Goal: Complete application form

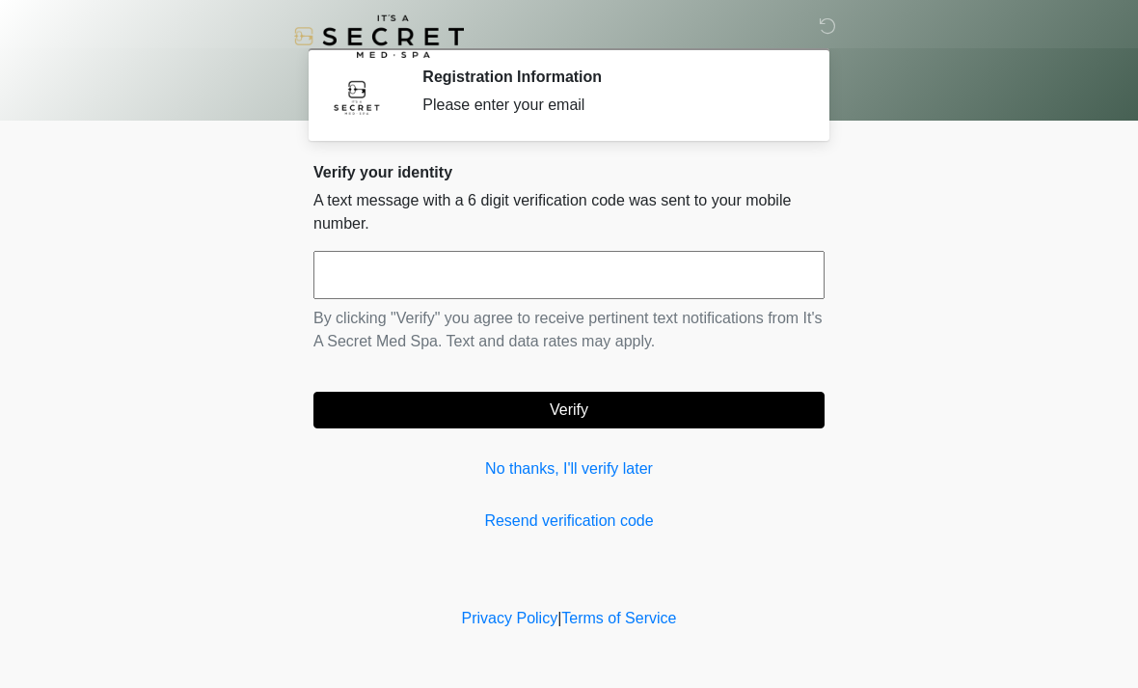
click at [593, 289] on input "text" at bounding box center [568, 275] width 511 height 48
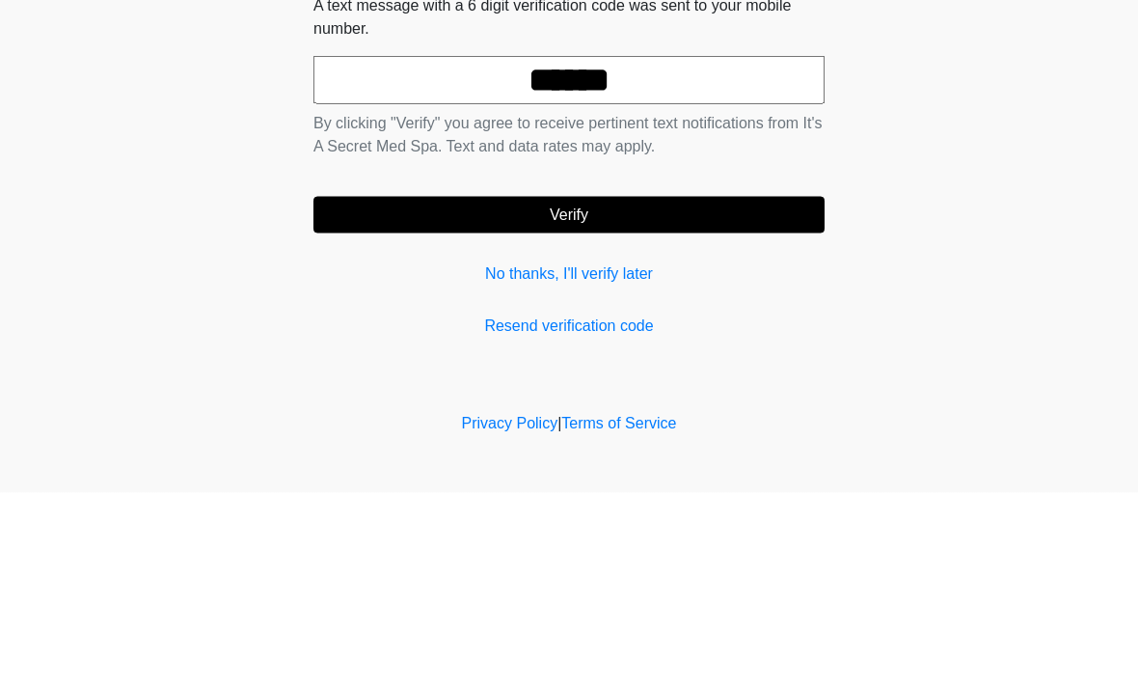
type input "******"
click at [630, 392] on button "Verify" at bounding box center [568, 410] width 511 height 37
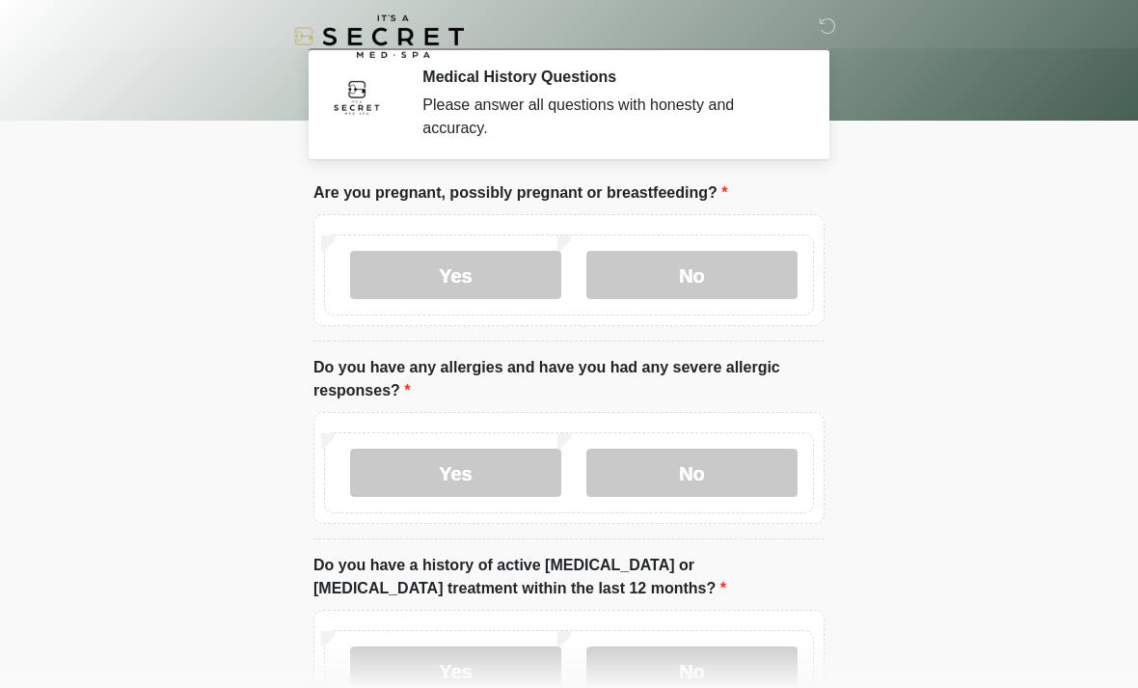
click at [690, 279] on label "No" at bounding box center [691, 275] width 211 height 48
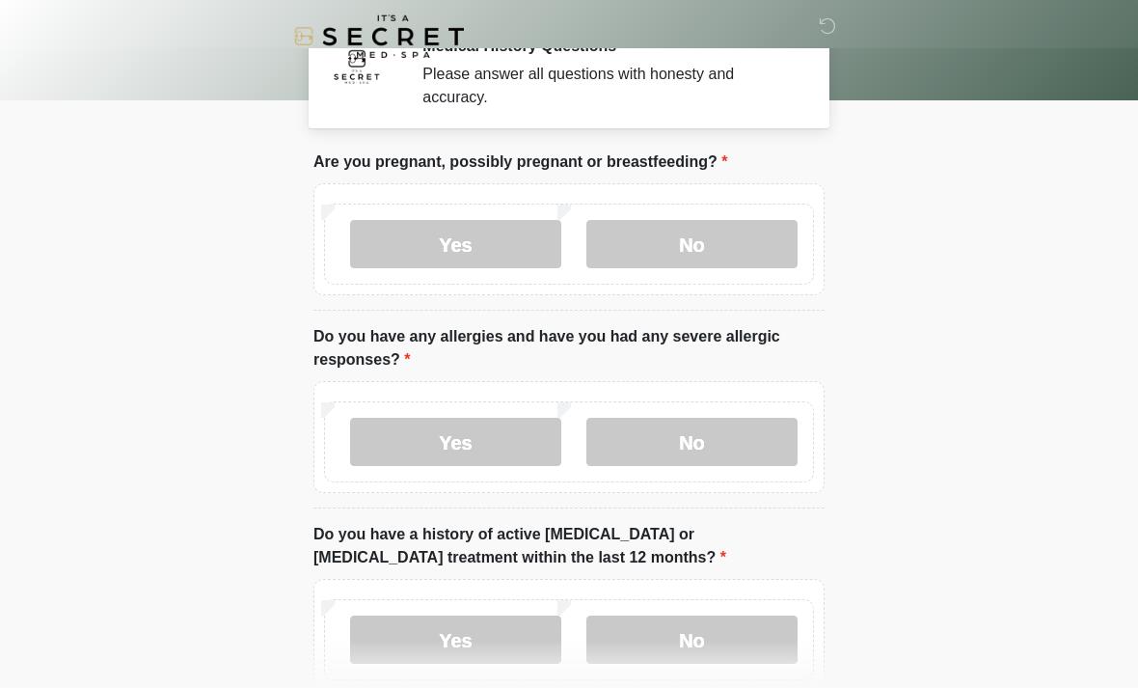
scroll to position [37, 0]
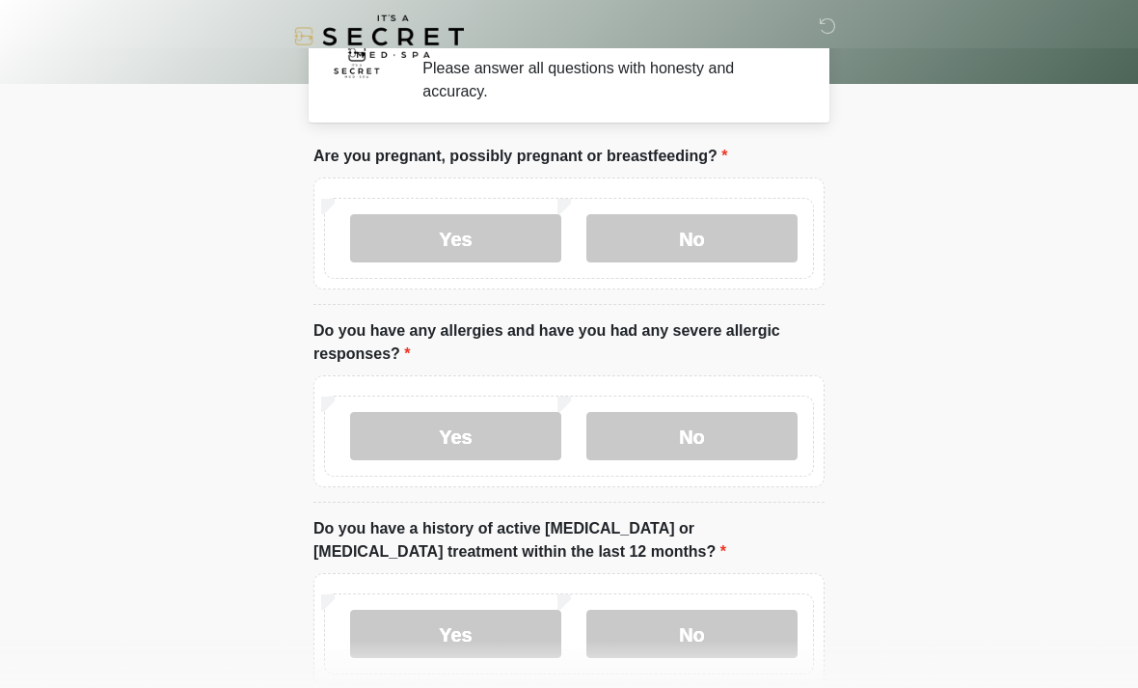
click at [696, 419] on label "No" at bounding box center [691, 436] width 211 height 48
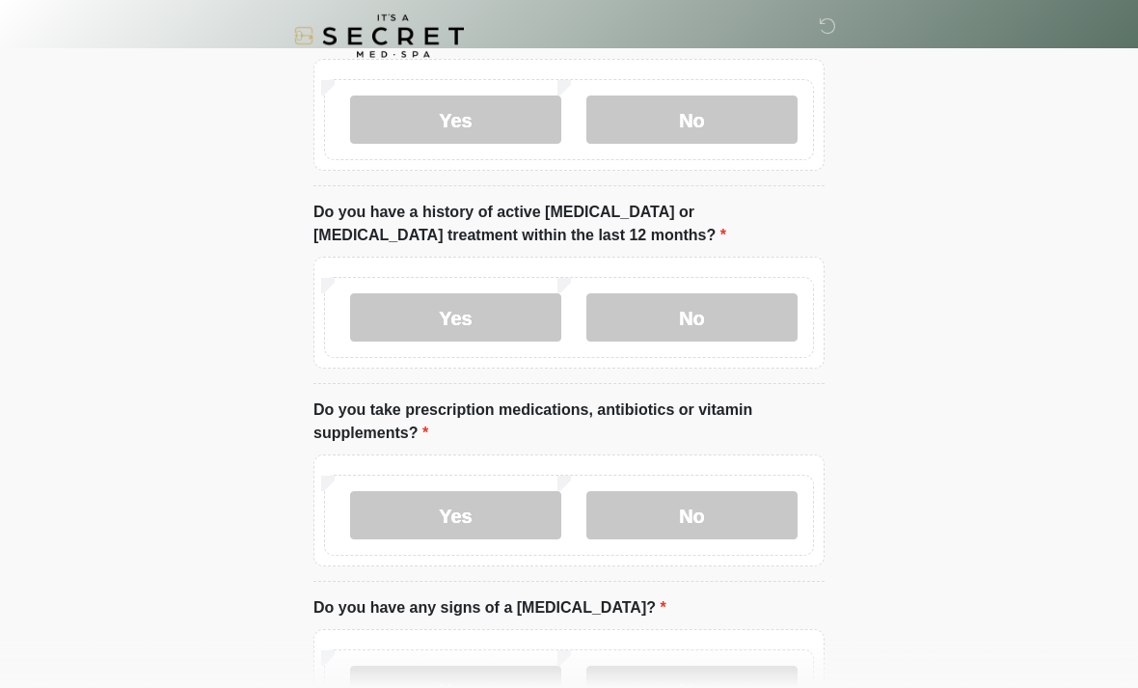
click at [765, 316] on label "No" at bounding box center [691, 318] width 211 height 48
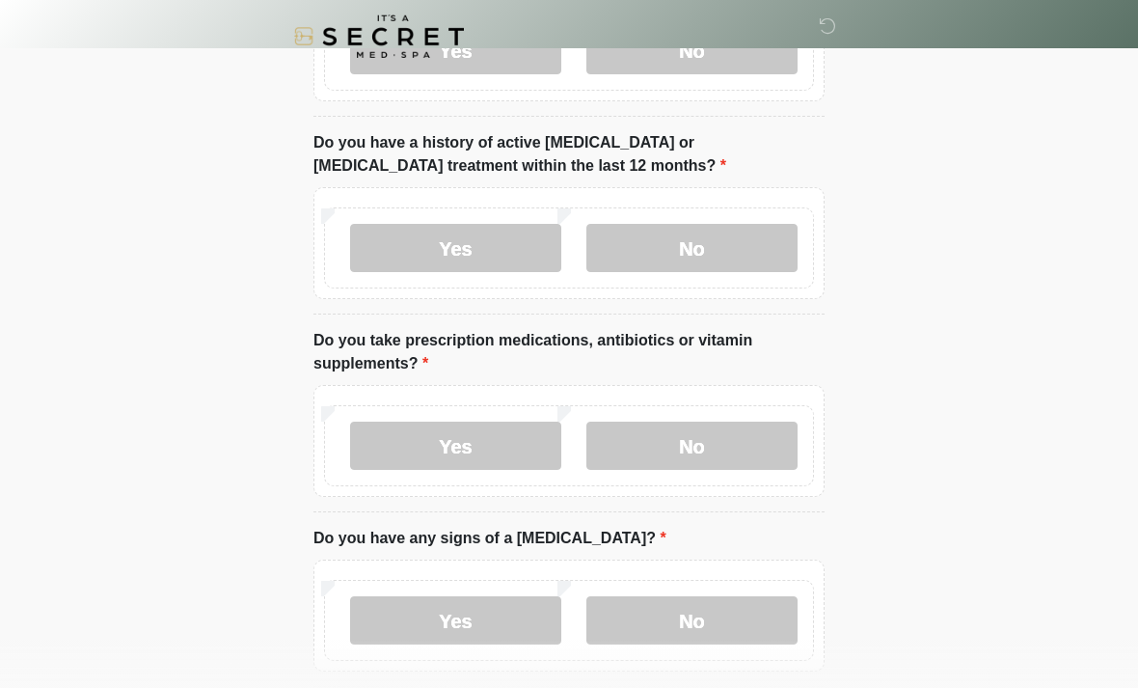
click at [695, 452] on label "No" at bounding box center [691, 445] width 211 height 48
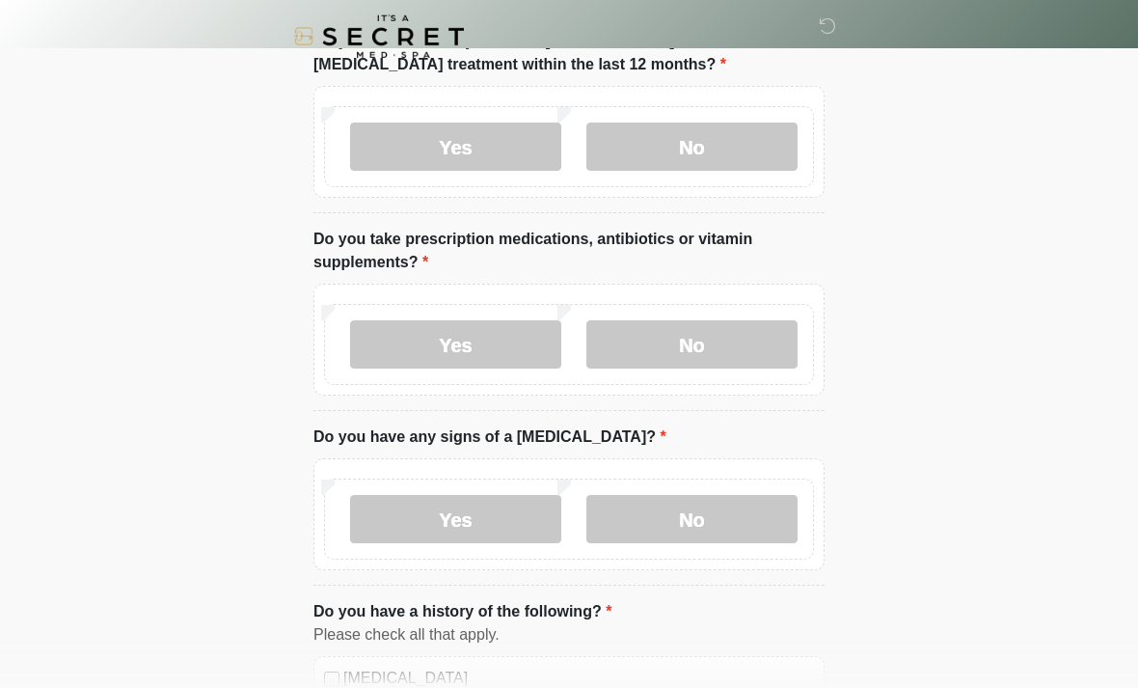
scroll to position [534, 0]
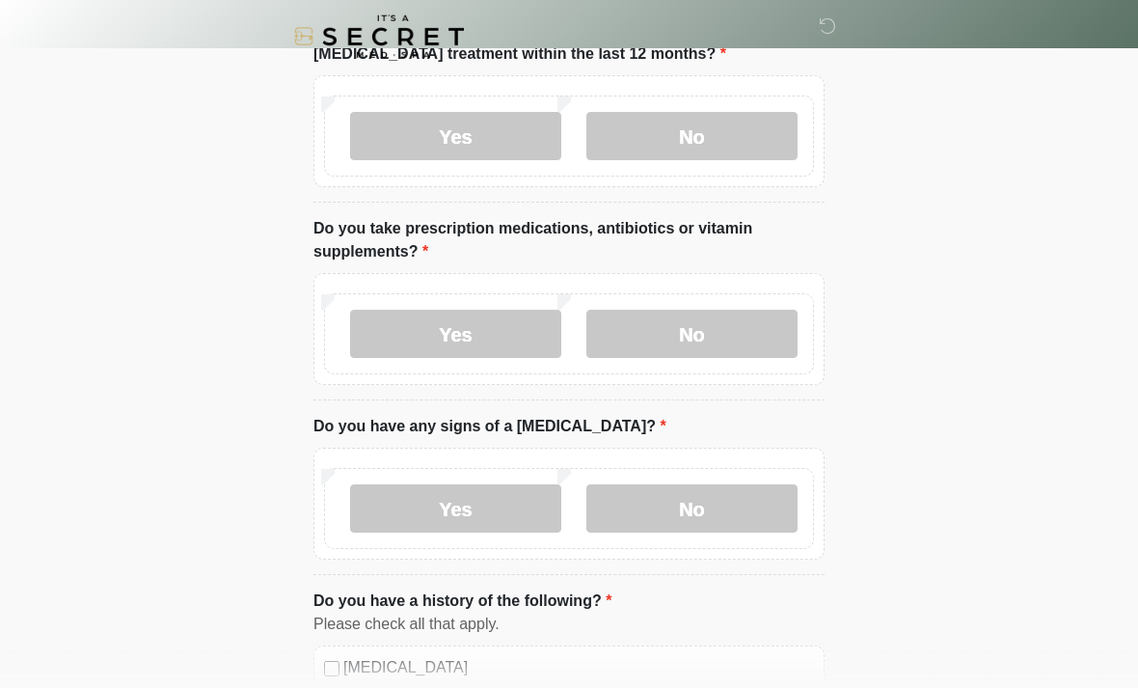
click at [735, 512] on label "No" at bounding box center [691, 508] width 211 height 48
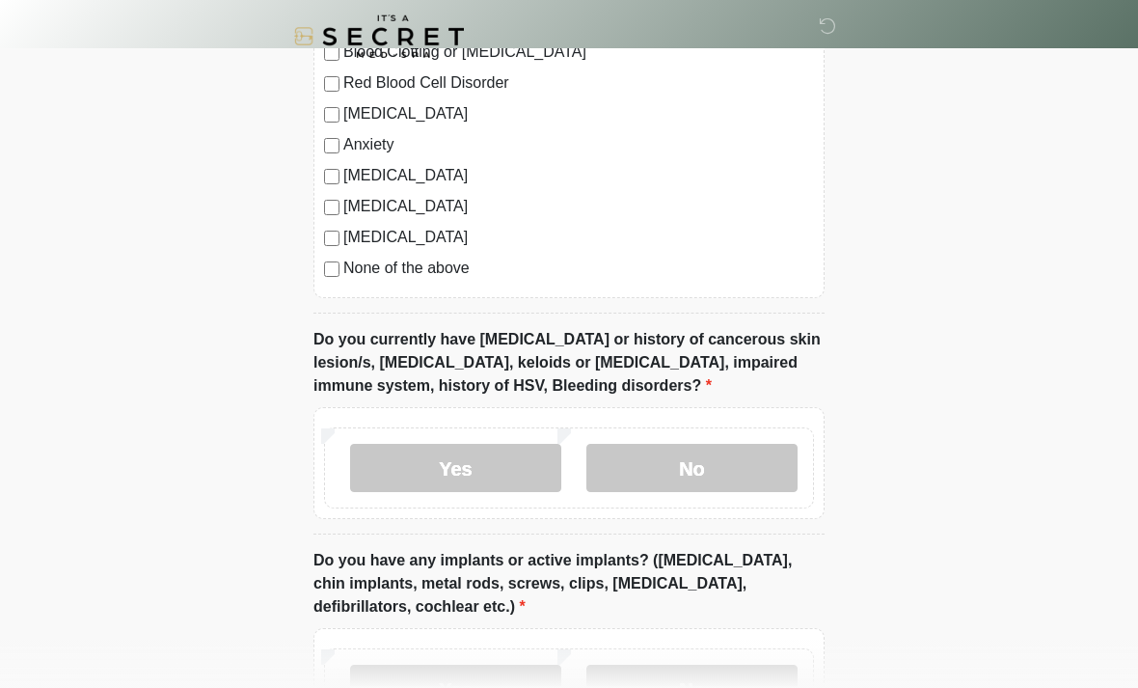
scroll to position [1275, 0]
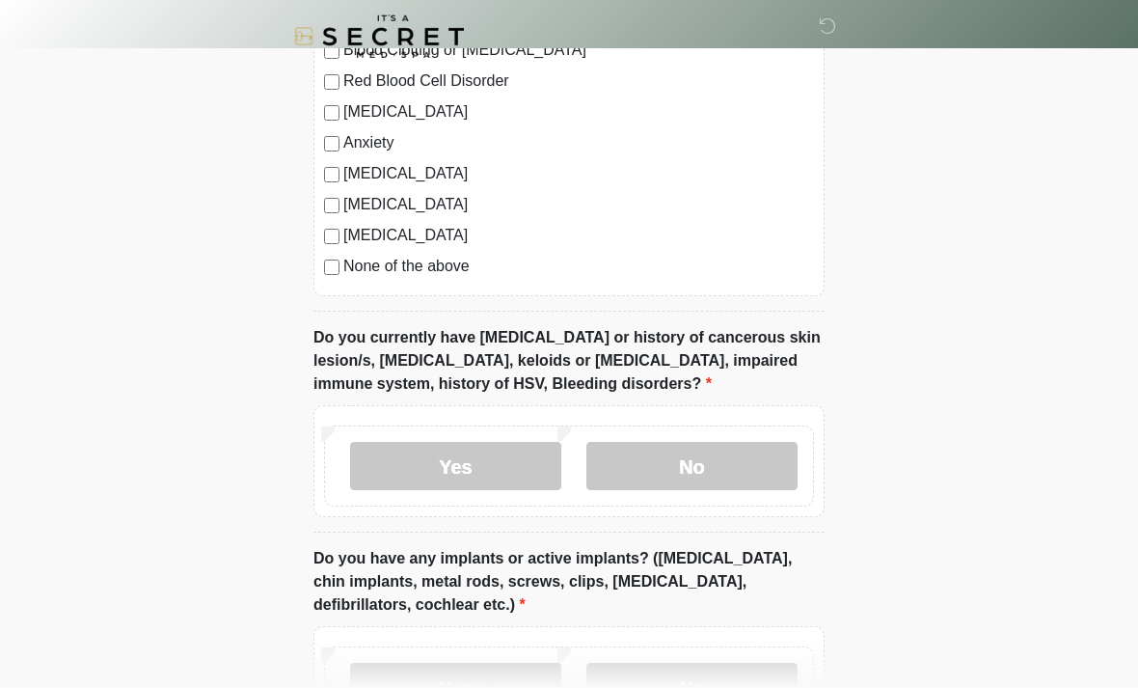
click at [748, 472] on label "No" at bounding box center [691, 466] width 211 height 48
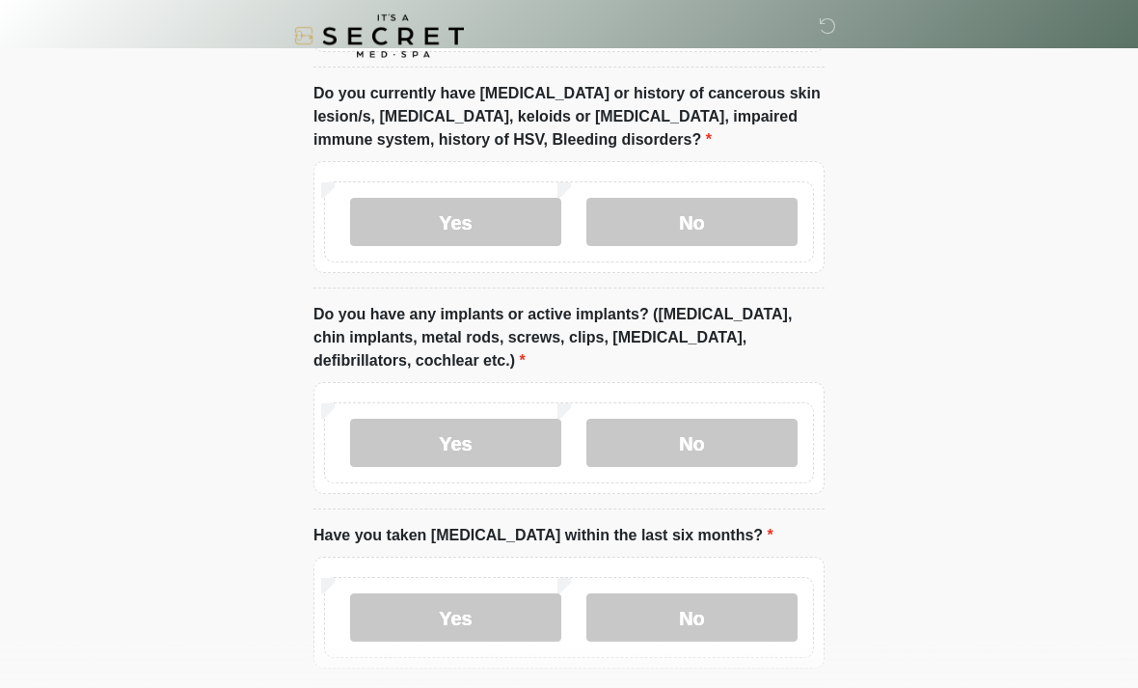
click at [747, 444] on label "No" at bounding box center [691, 443] width 211 height 48
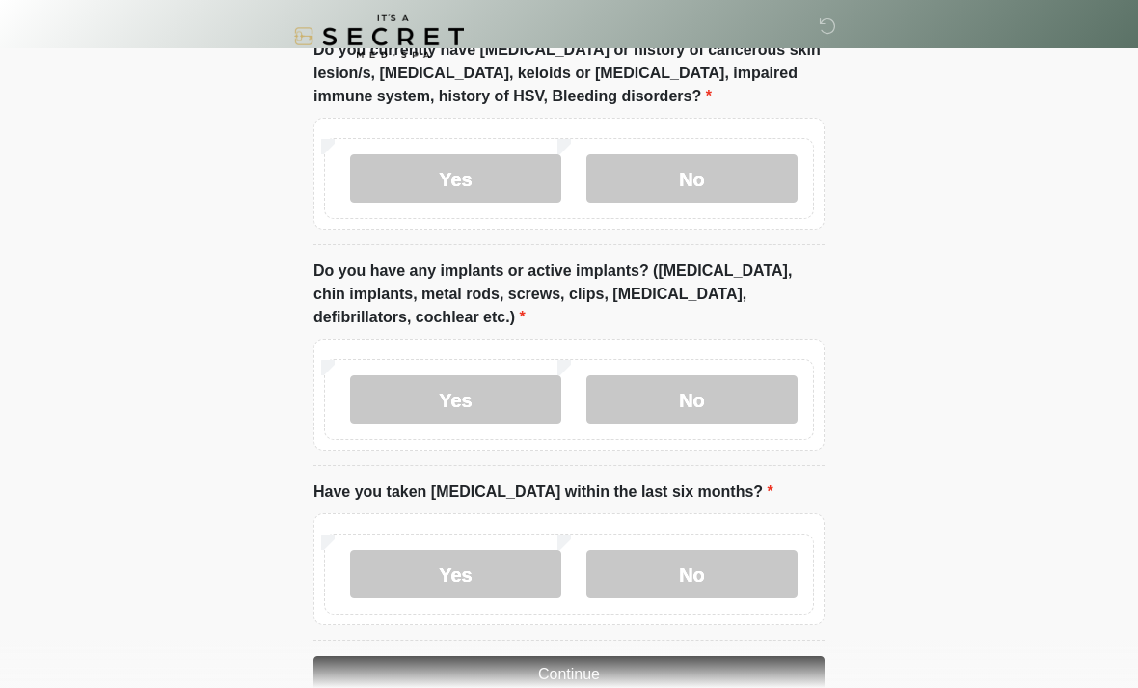
scroll to position [1606, 0]
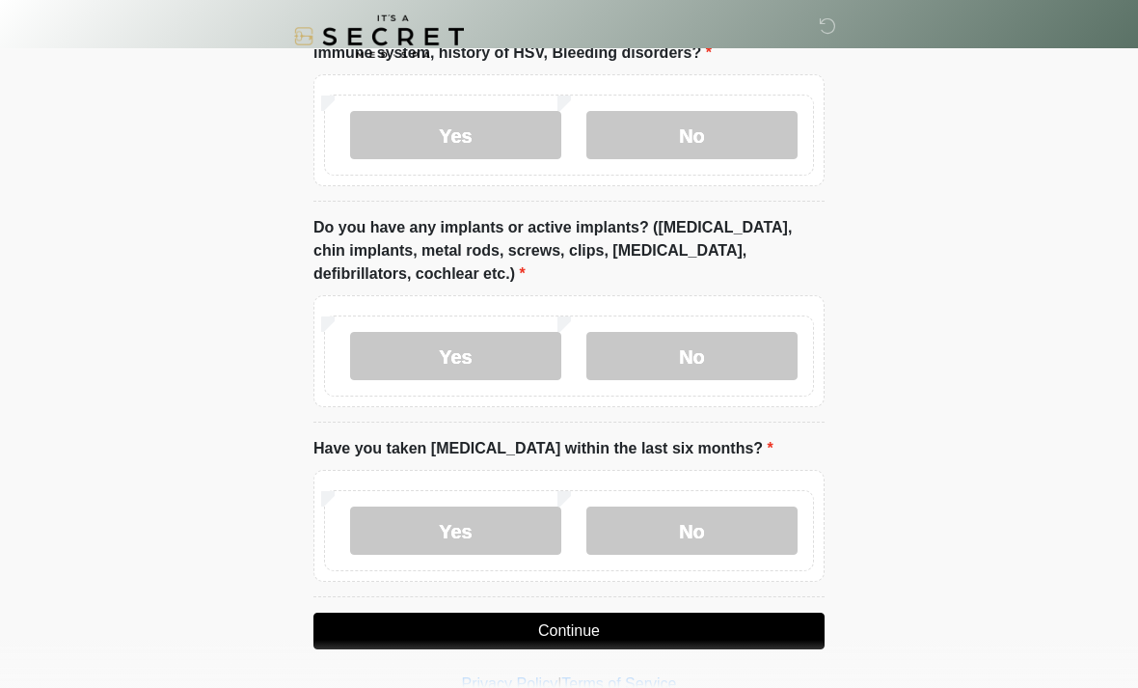
click at [718, 530] on label "No" at bounding box center [691, 530] width 211 height 48
click at [614, 625] on button "Continue" at bounding box center [568, 630] width 511 height 37
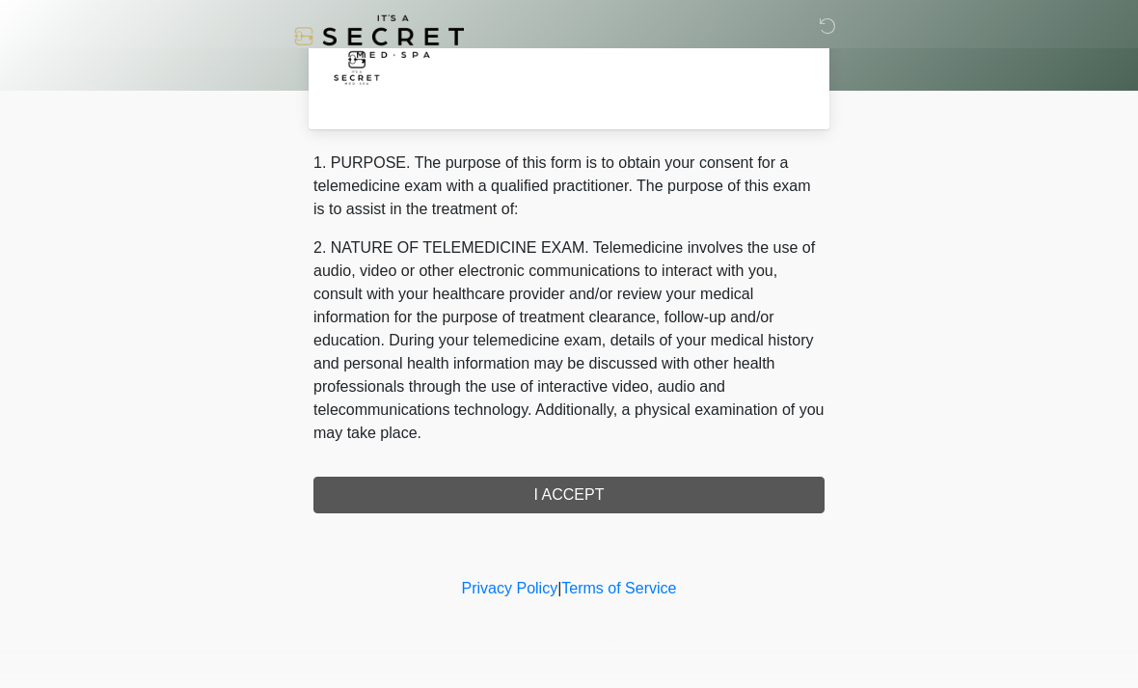
scroll to position [0, 0]
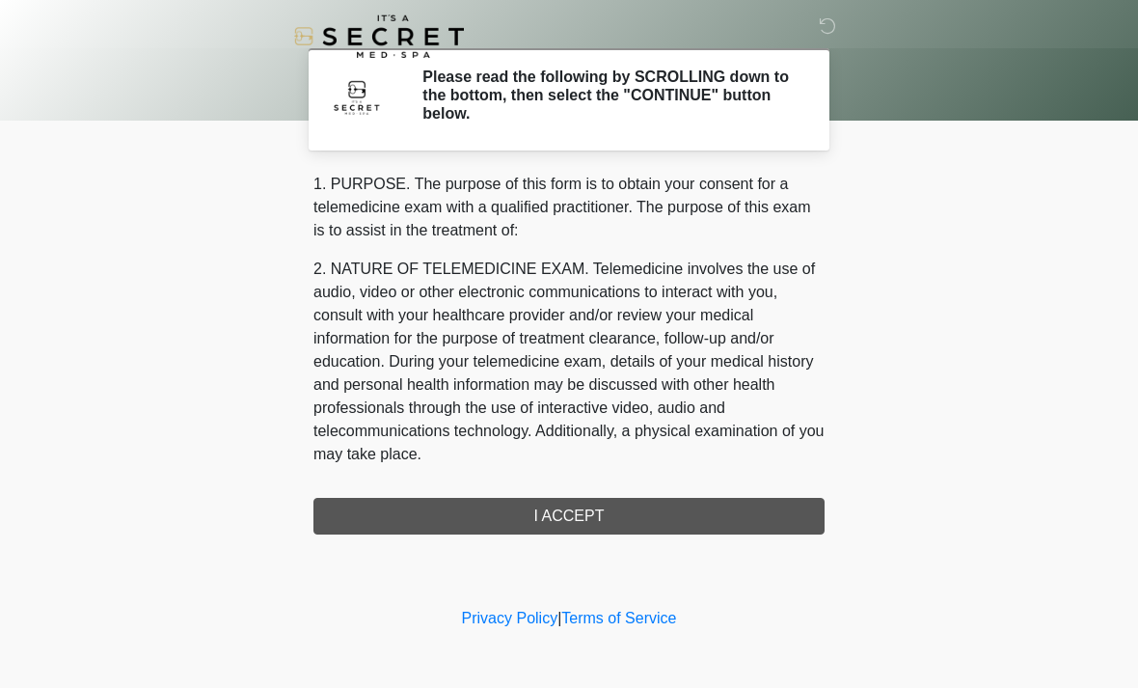
click at [652, 524] on div "1. PURPOSE. The purpose of this form is to obtain your consent for a telemedici…" at bounding box center [568, 354] width 511 height 362
click at [593, 516] on div "1. PURPOSE. The purpose of this form is to obtain your consent for a telemedici…" at bounding box center [568, 354] width 511 height 362
click at [582, 518] on div "1. PURPOSE. The purpose of this form is to obtain your consent for a telemedici…" at bounding box center [568, 354] width 511 height 362
click at [583, 531] on div "1. PURPOSE. The purpose of this form is to obtain your consent for a telemedici…" at bounding box center [568, 354] width 511 height 362
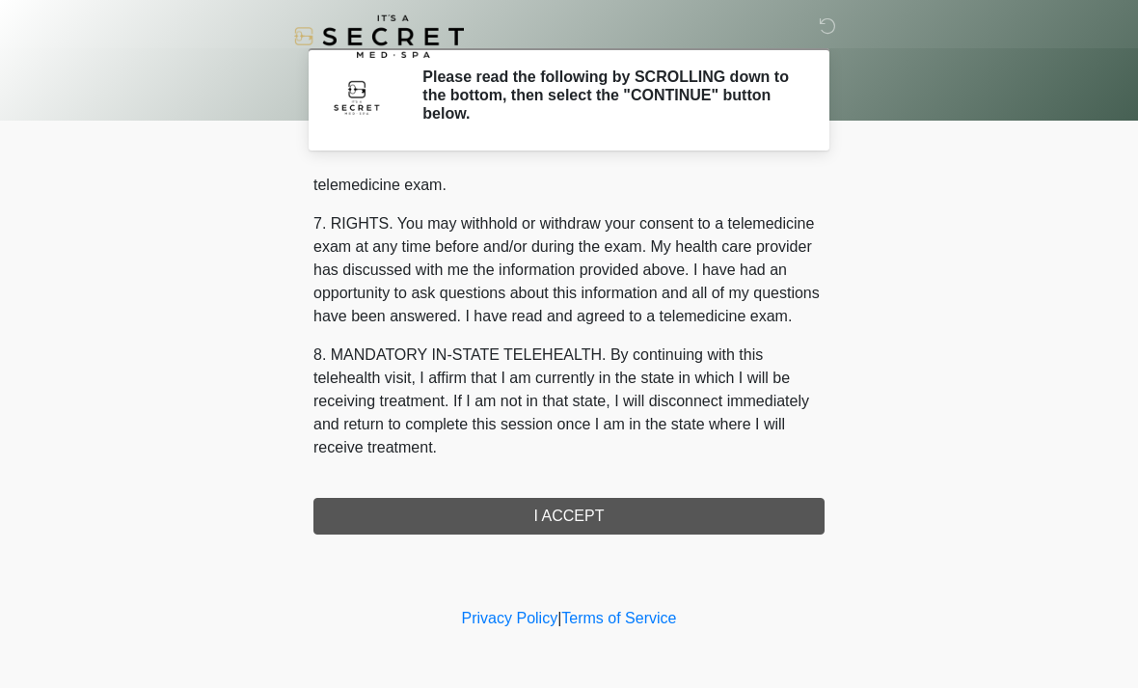
scroll to position [817, 0]
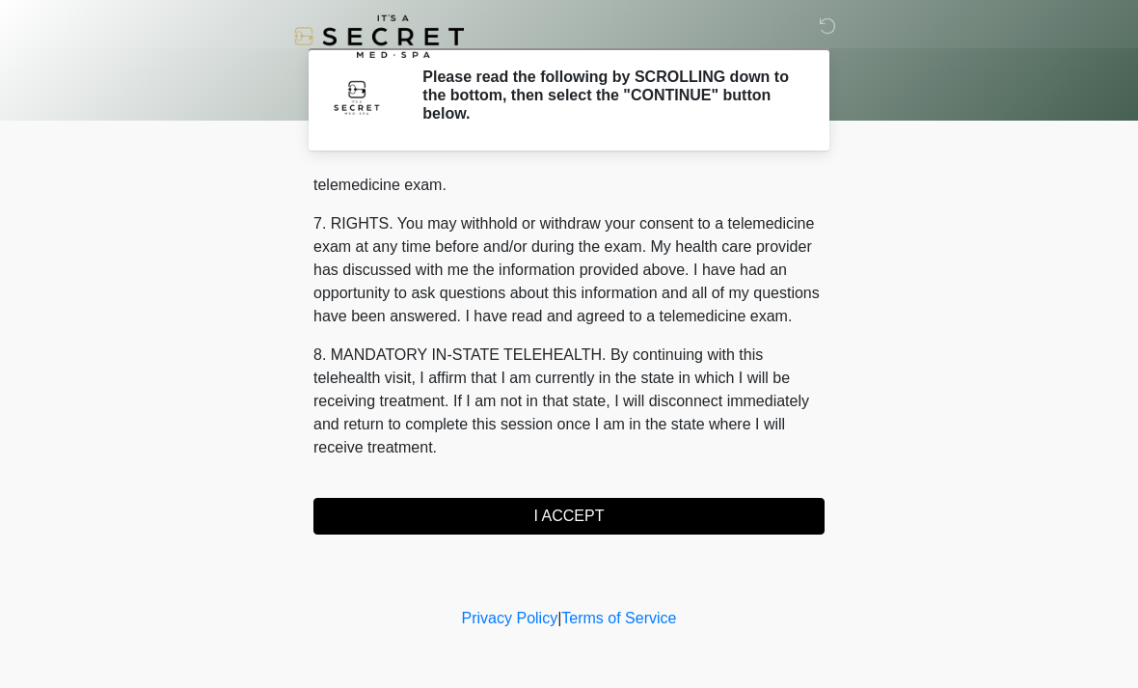
click at [571, 517] on button "I ACCEPT" at bounding box center [568, 516] width 511 height 37
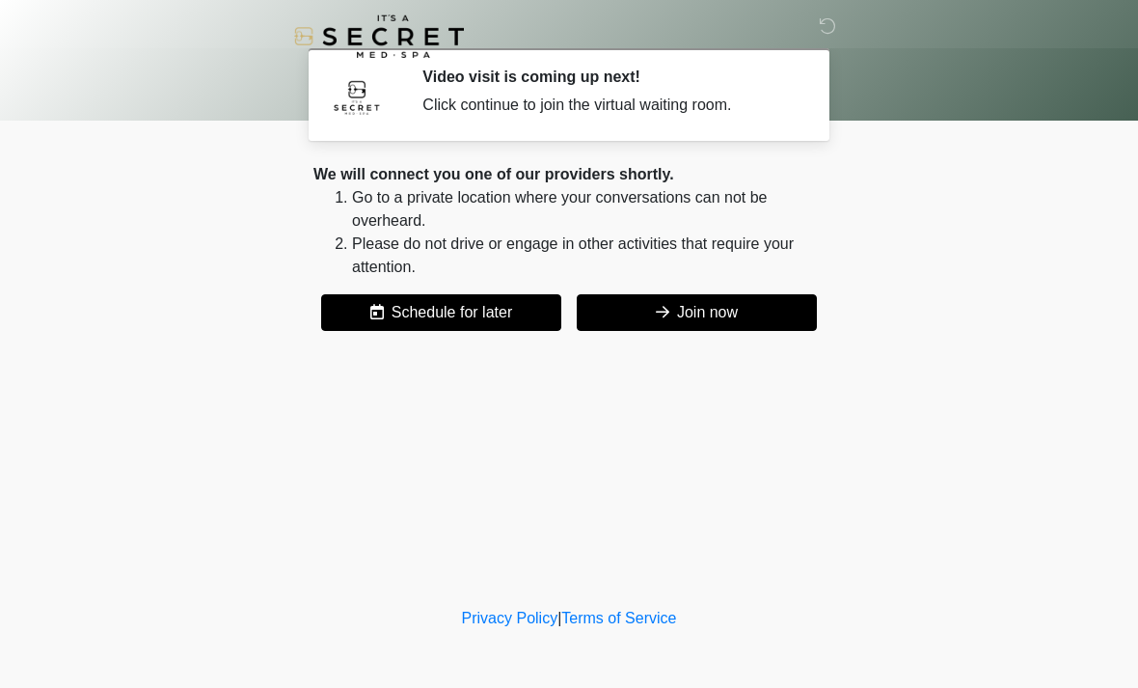
click at [745, 317] on button "Join now" at bounding box center [697, 312] width 240 height 37
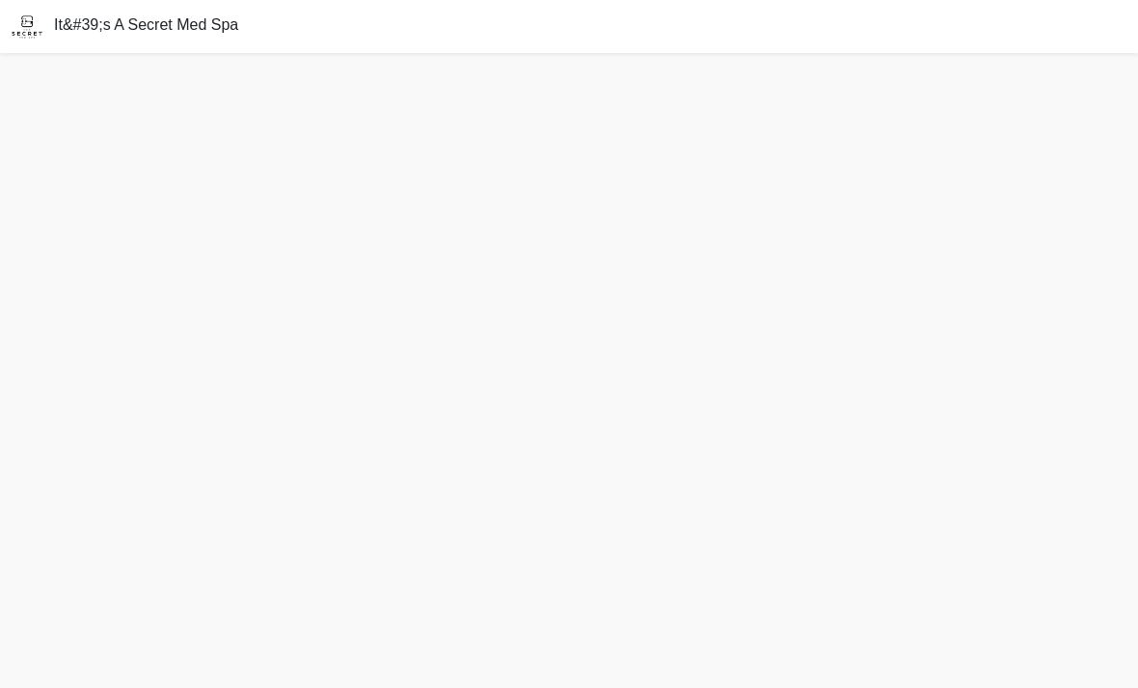
scroll to position [6, 0]
